Goal: Task Accomplishment & Management: Manage account settings

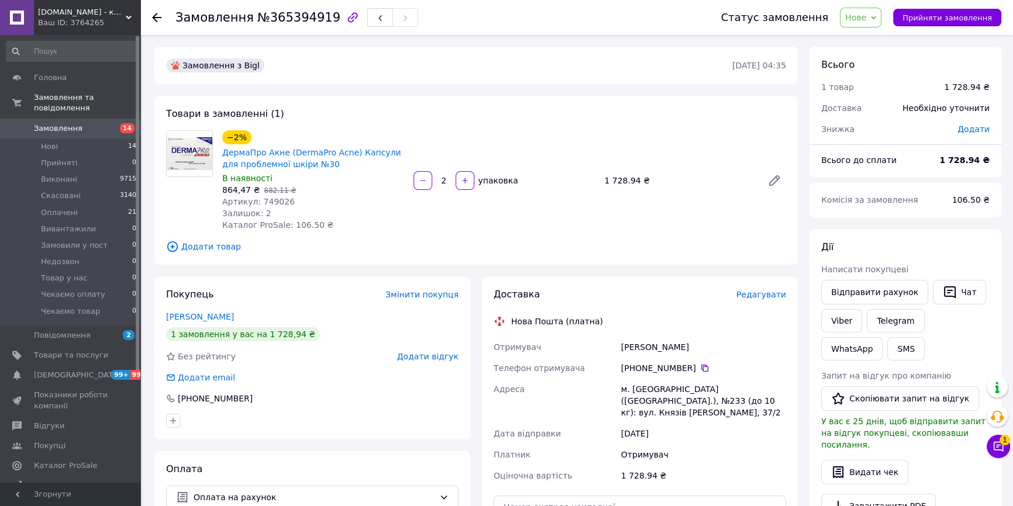
click at [866, 18] on span "Нове" at bounding box center [855, 17] width 21 height 9
click at [866, 73] on li "Скасовано" at bounding box center [879, 76] width 78 height 18
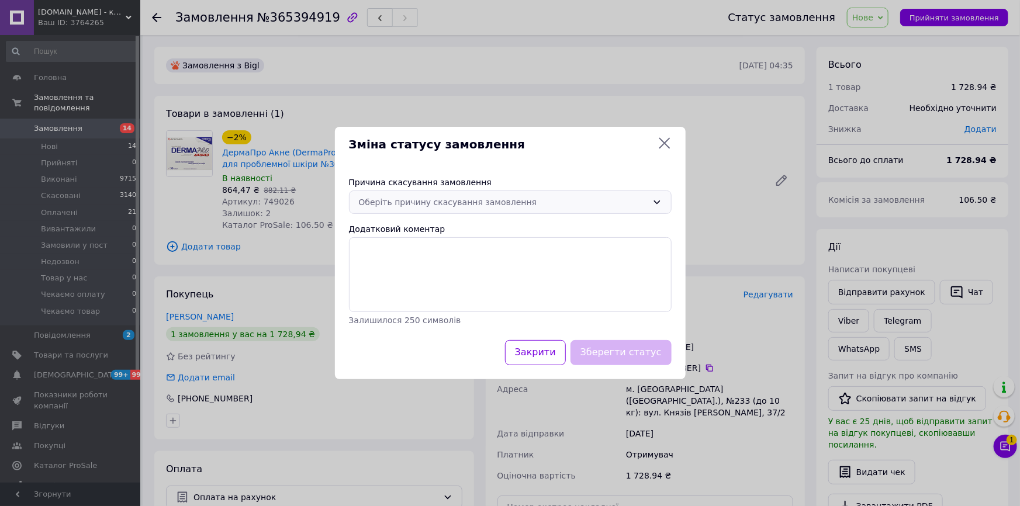
click at [447, 199] on div "Оберіть причину скасування замовлення" at bounding box center [503, 202] width 289 height 13
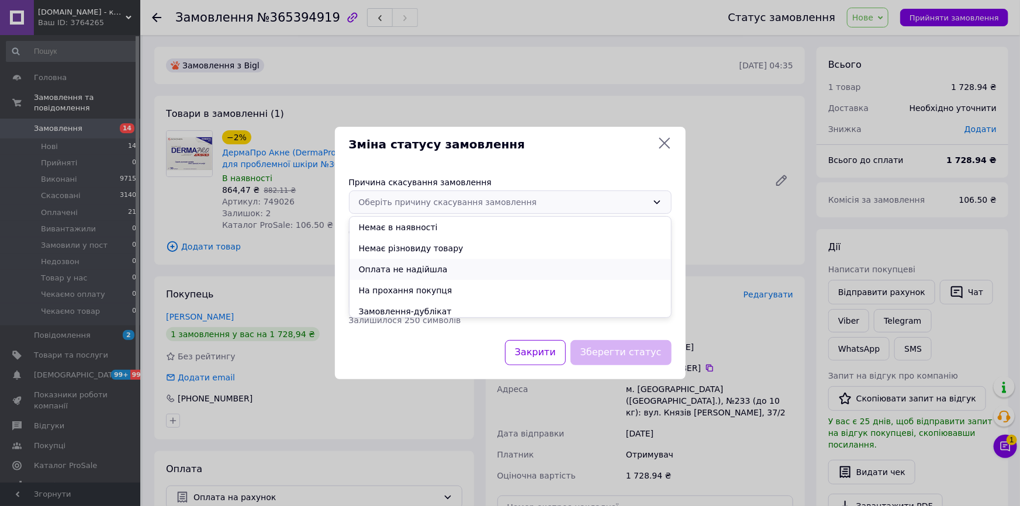
click at [405, 268] on li "Оплата не надійшла" at bounding box center [511, 269] width 322 height 21
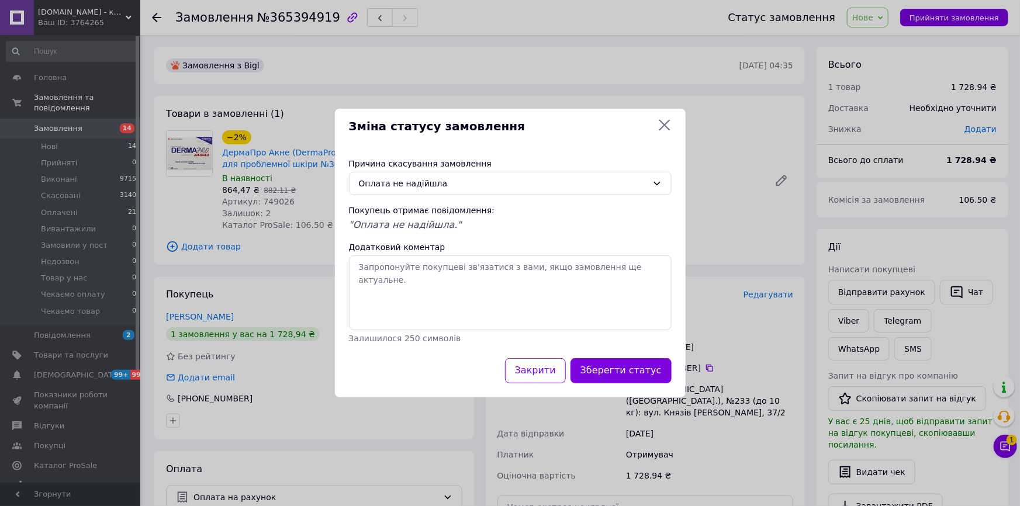
click at [625, 374] on button "Зберегти статус" at bounding box center [621, 370] width 101 height 25
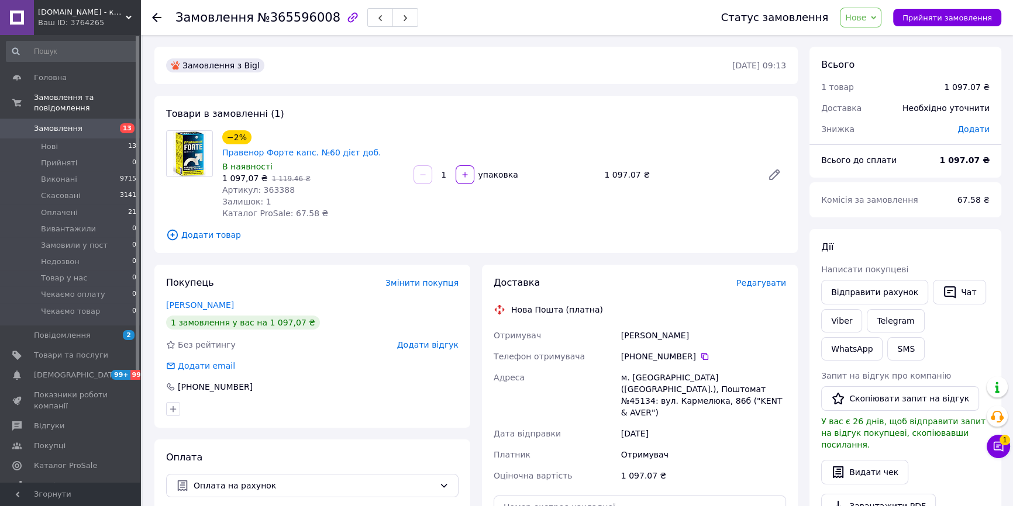
click at [858, 22] on span "Нове" at bounding box center [855, 17] width 21 height 9
click at [868, 57] on li "Виконано" at bounding box center [879, 59] width 78 height 18
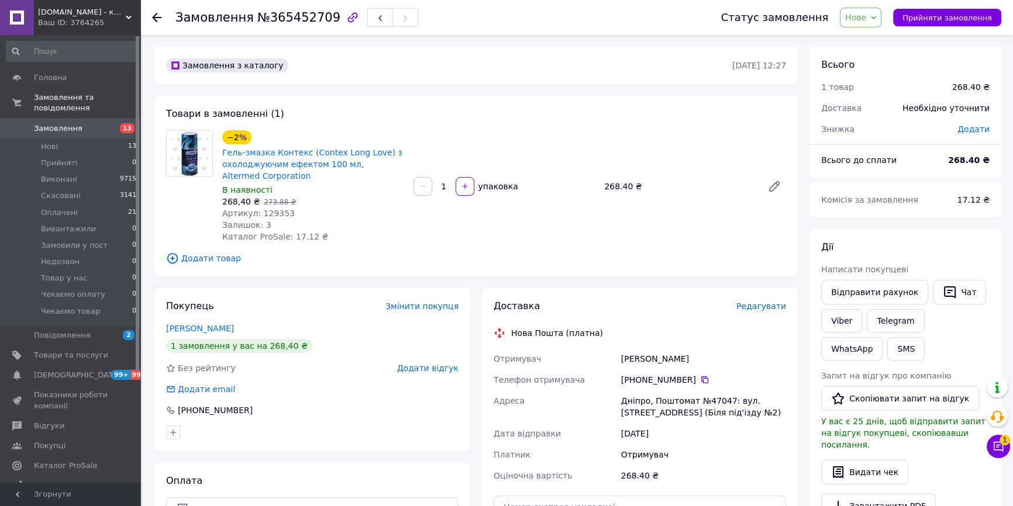
click at [876, 20] on icon at bounding box center [873, 17] width 5 height 5
click at [878, 60] on li "Виконано" at bounding box center [879, 59] width 78 height 18
